Goal: Navigation & Orientation: Find specific page/section

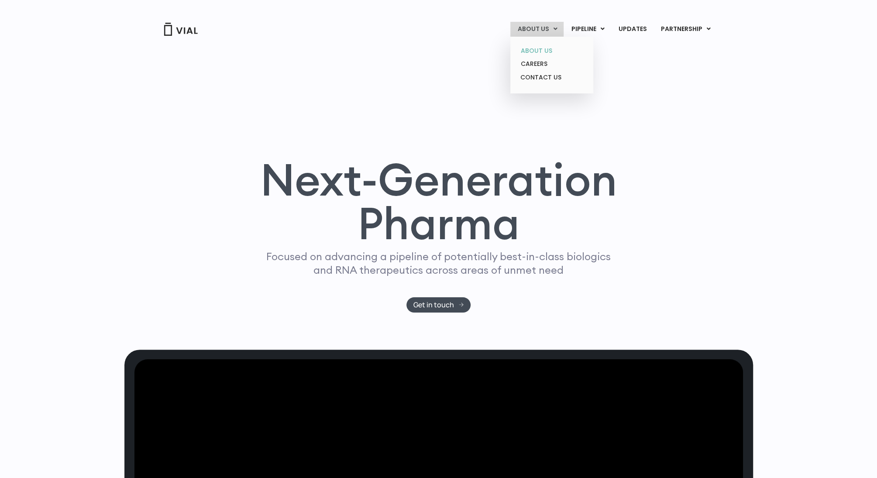
click at [548, 49] on link "ABOUT US" at bounding box center [551, 51] width 76 height 14
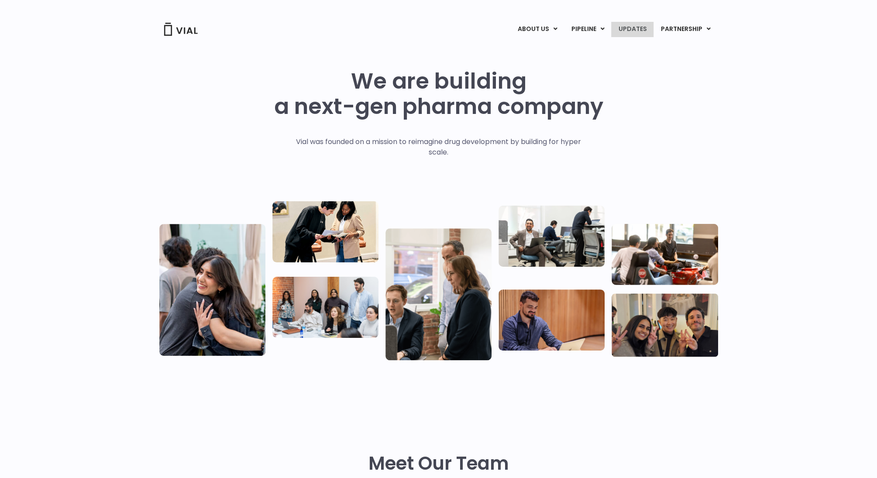
click at [636, 29] on link "UPDATES" at bounding box center [632, 29] width 42 height 15
